Goal: Task Accomplishment & Management: Manage account settings

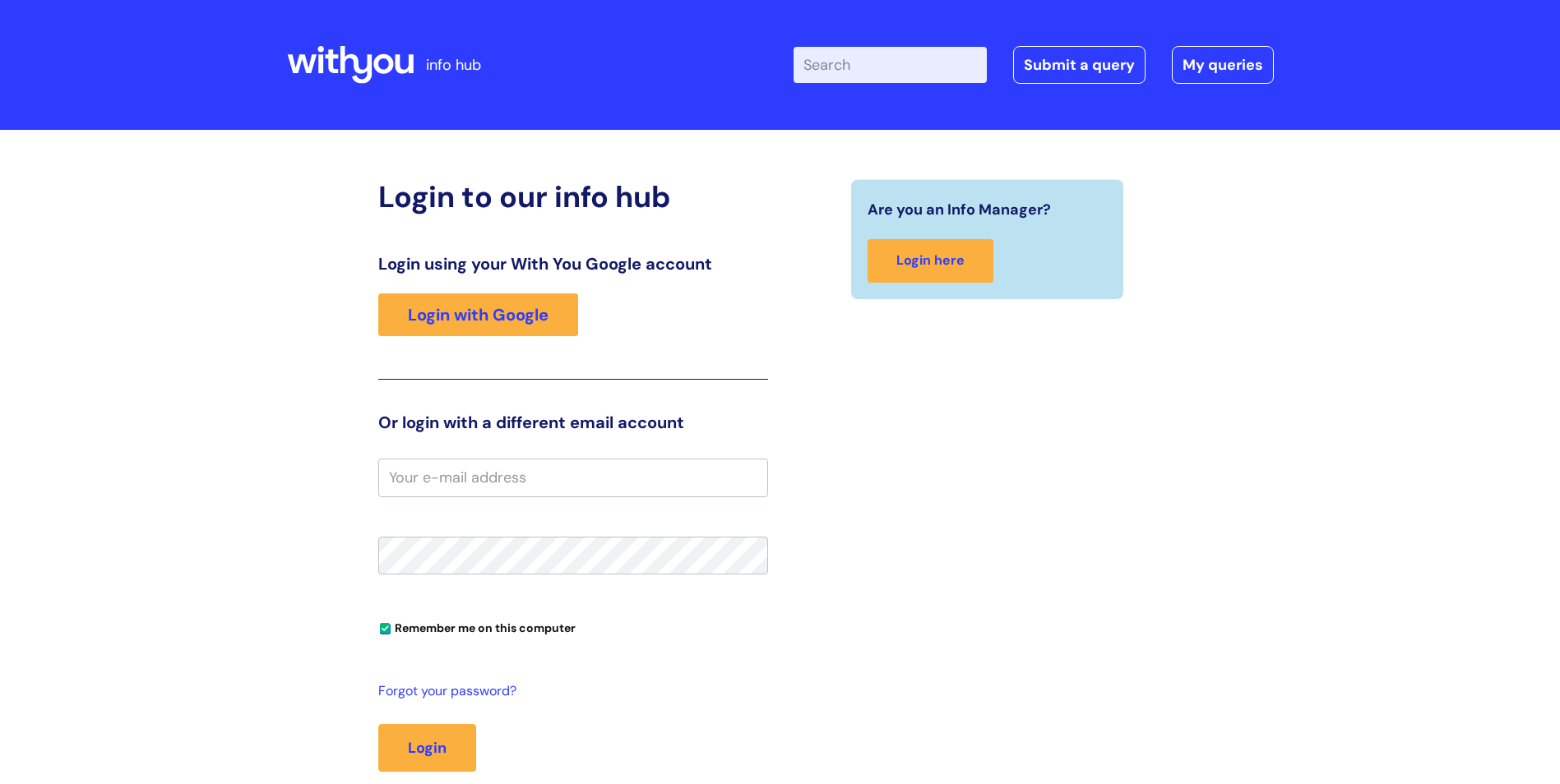
click at [520, 477] on input "email" at bounding box center [574, 477] width 390 height 38
type input "aleksandra.purlatc@wearewithyou.org.uk"
click at [789, 595] on div "Are you an Info Manager? Login here" at bounding box center [987, 510] width 415 height 662
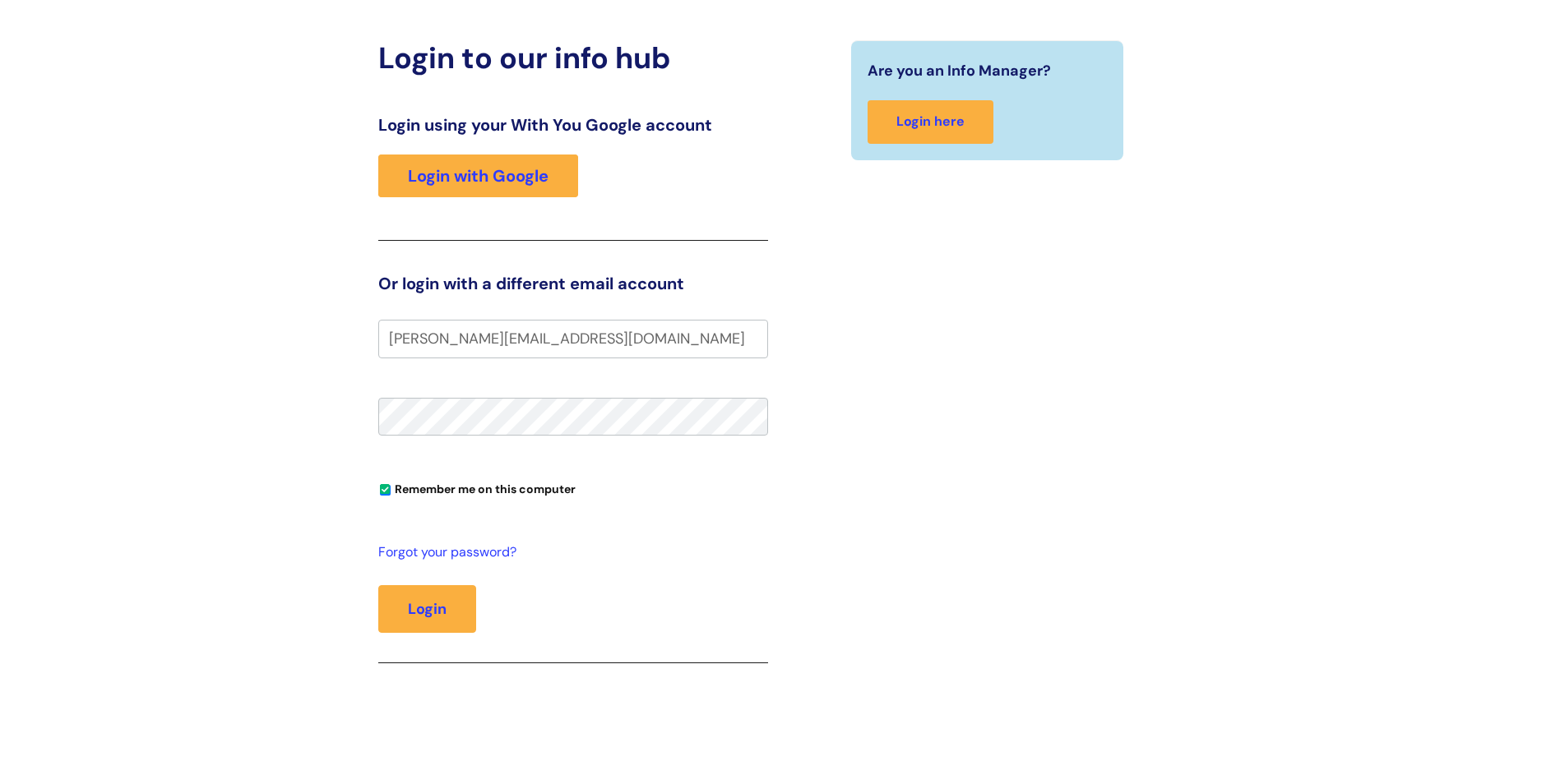
scroll to position [164, 0]
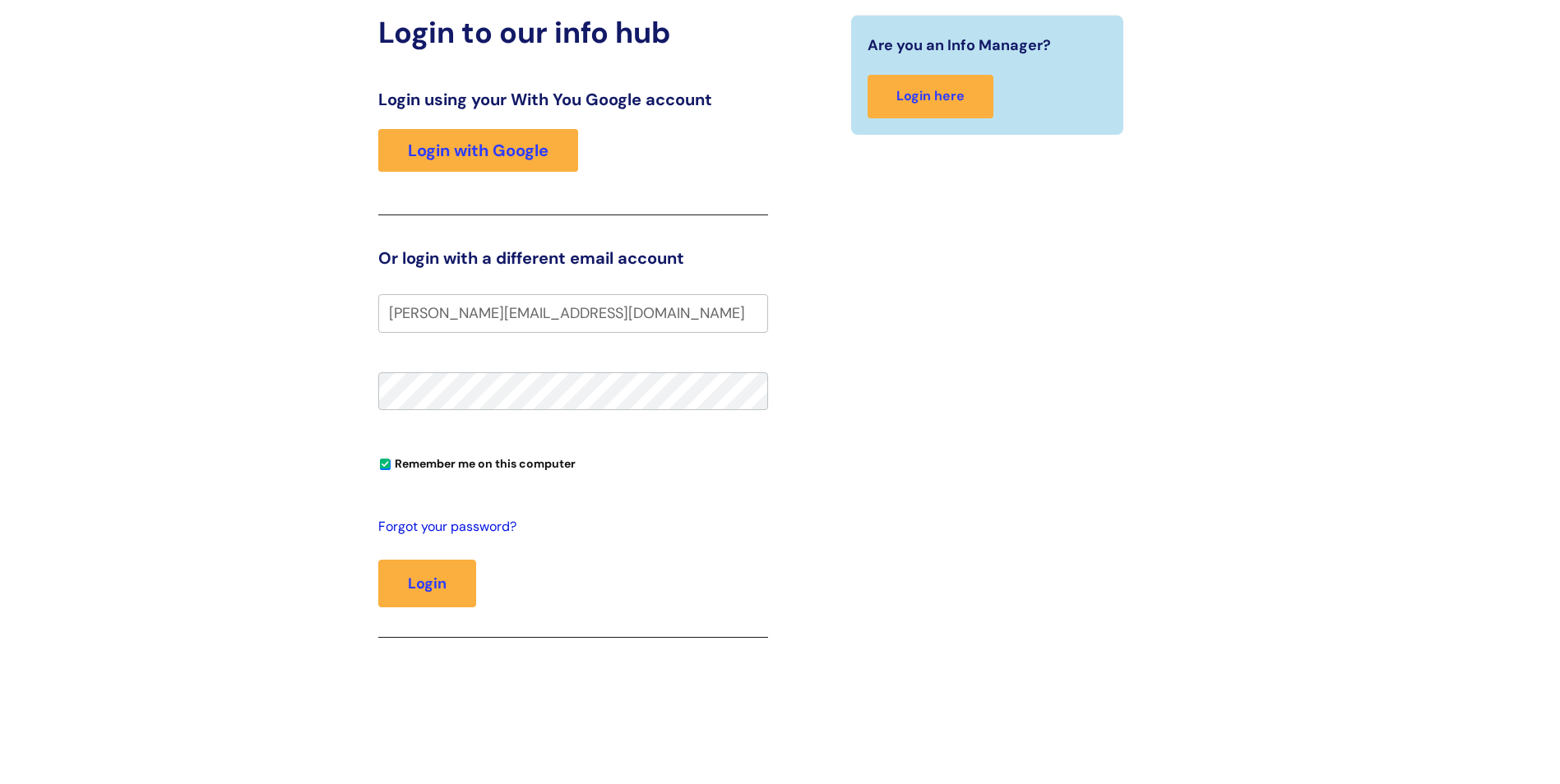
click at [472, 525] on link "Forgot your password?" at bounding box center [569, 527] width 381 height 24
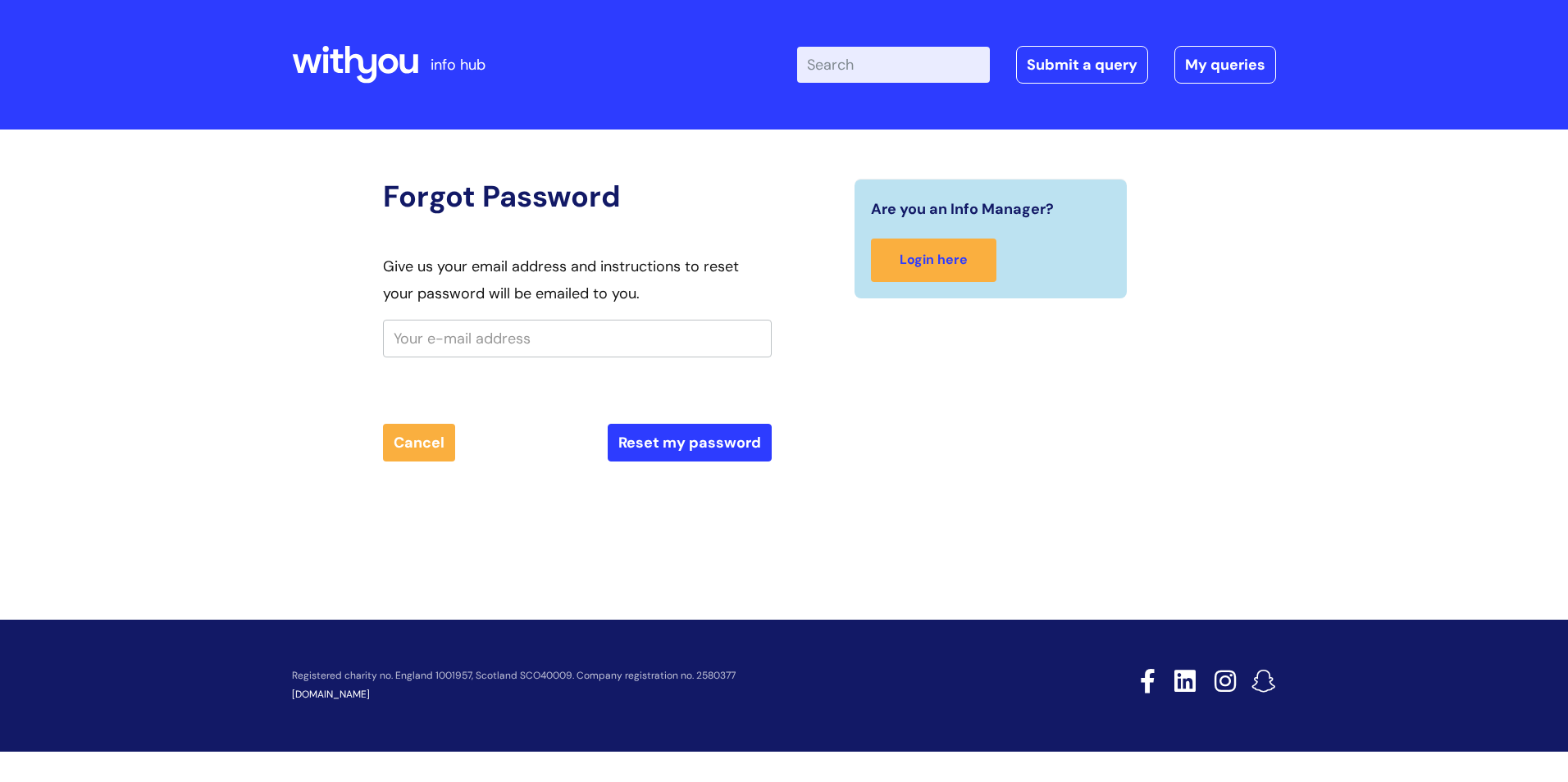
click at [513, 341] on input "text" at bounding box center [578, 339] width 389 height 38
type input "aleksandra.purlatc@slam.nhs.uk"
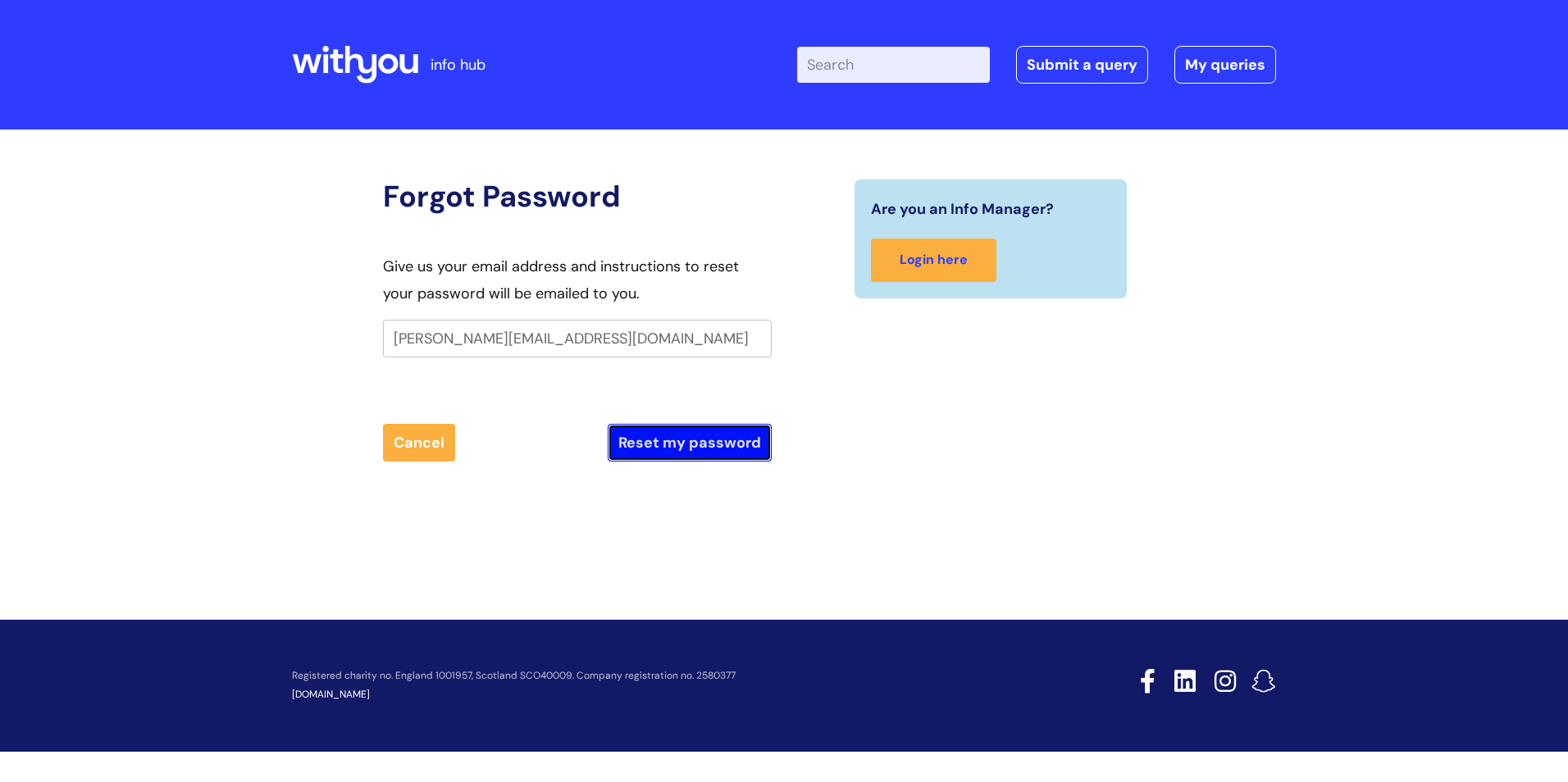
click at [728, 456] on button "Reset my password" at bounding box center [689, 442] width 164 height 38
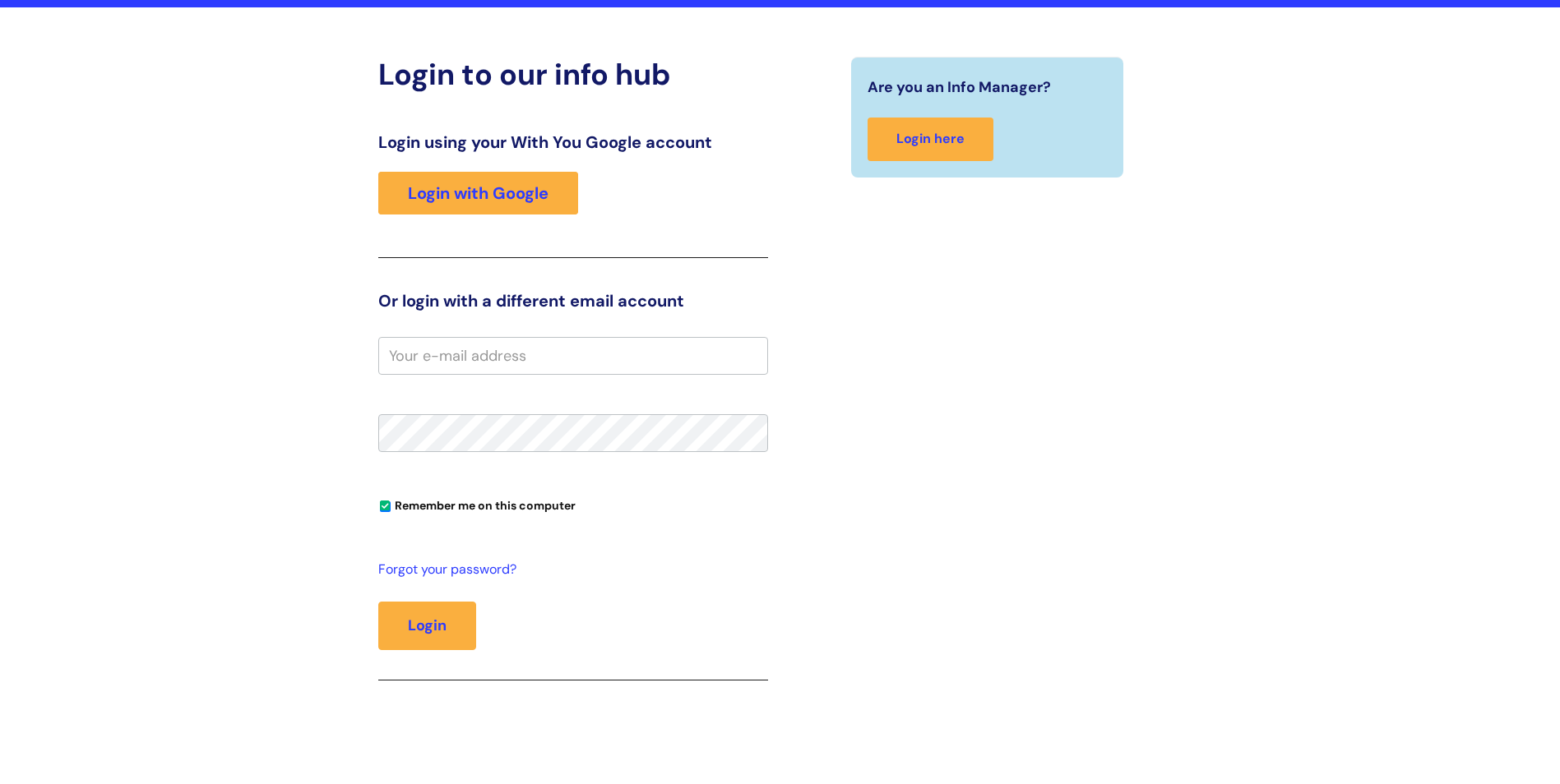
scroll to position [164, 0]
